Goal: Information Seeking & Learning: Learn about a topic

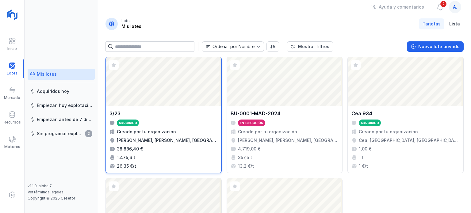
click at [182, 104] on div "Abrir lote" at bounding box center [164, 81] width 116 height 49
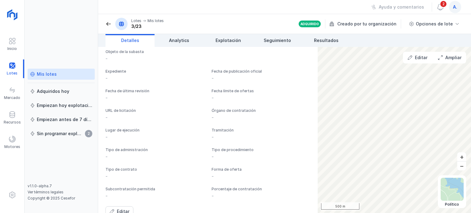
scroll to position [457, 0]
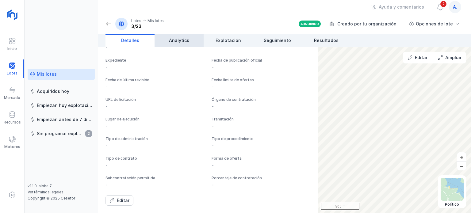
click at [180, 35] on link "Analytics" at bounding box center [179, 40] width 49 height 13
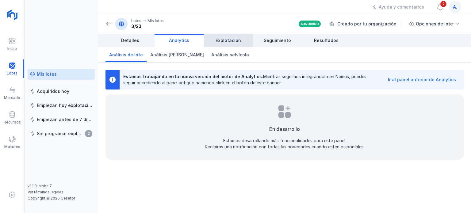
click at [231, 37] on link "Explotación" at bounding box center [228, 40] width 49 height 13
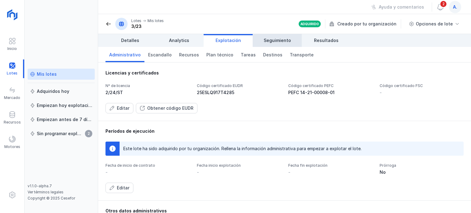
click at [272, 39] on span "Seguimiento" at bounding box center [277, 40] width 27 height 6
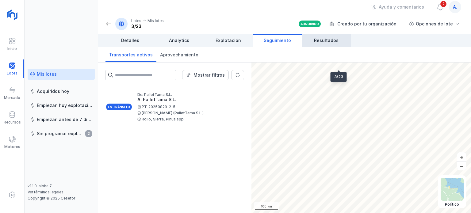
click at [326, 41] on span "Resultados" at bounding box center [326, 40] width 25 height 6
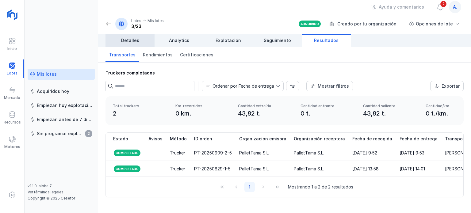
click at [120, 45] on link "Detalles" at bounding box center [130, 40] width 49 height 13
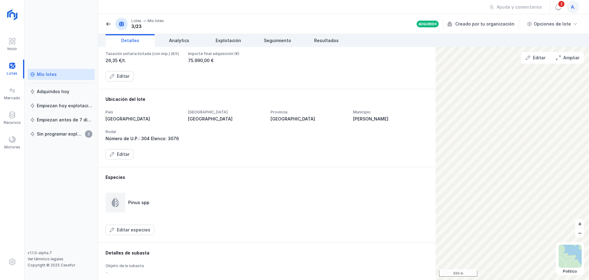
scroll to position [153, 0]
click at [186, 44] on link "Analytics" at bounding box center [179, 40] width 49 height 13
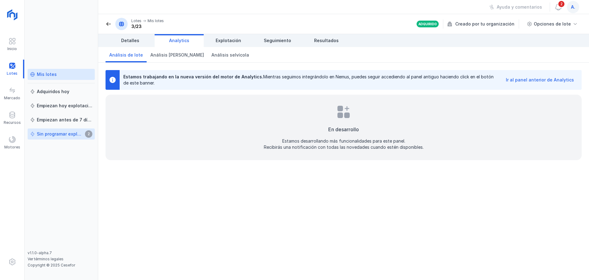
click at [60, 134] on div "Sin programar explotación" at bounding box center [60, 134] width 46 height 6
